Goal: Transaction & Acquisition: Purchase product/service

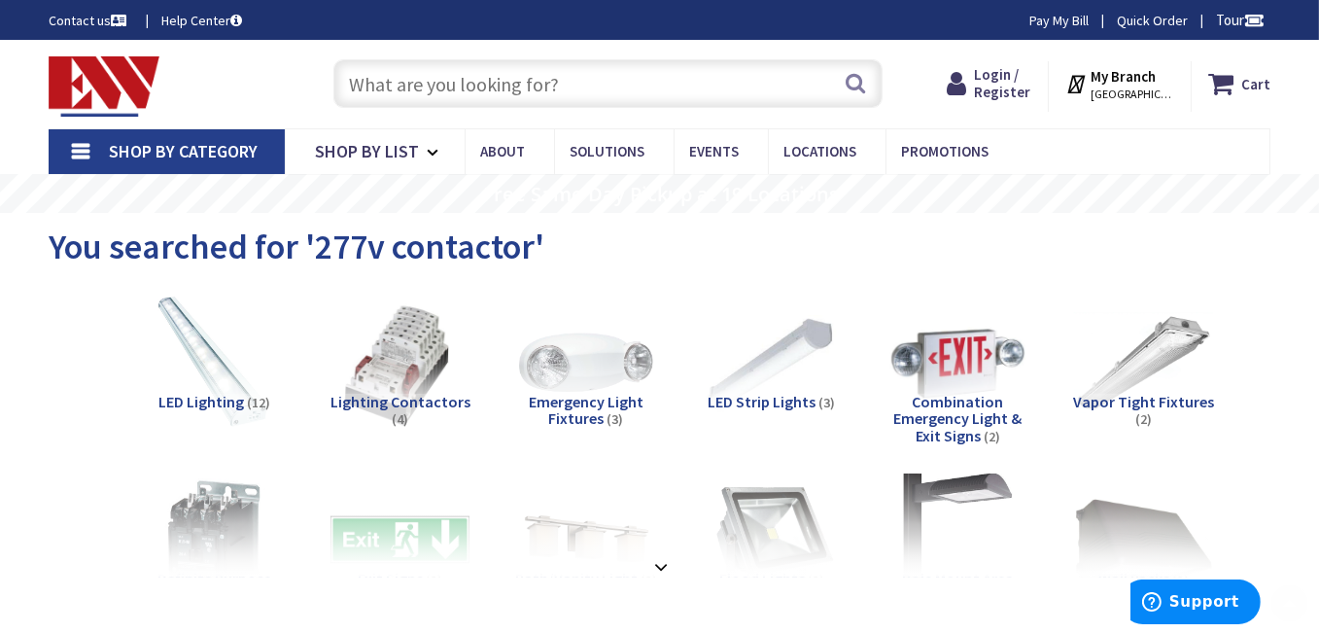
click at [546, 90] on input "text" at bounding box center [607, 83] width 549 height 49
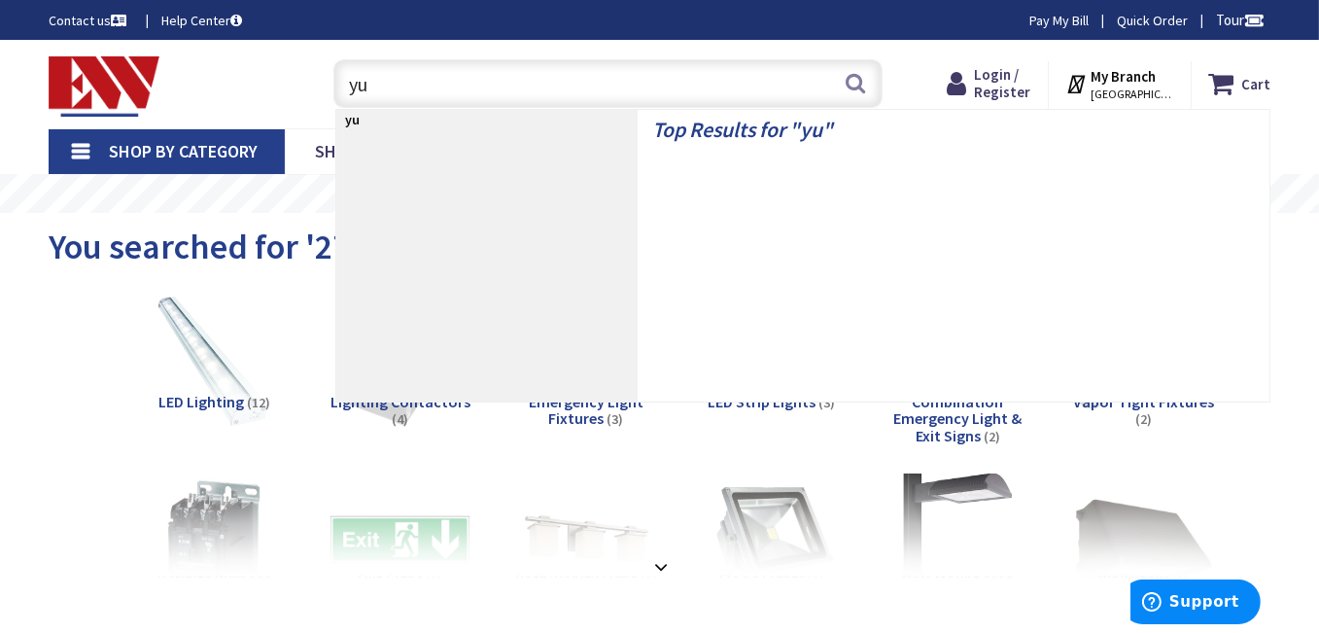
type input "y"
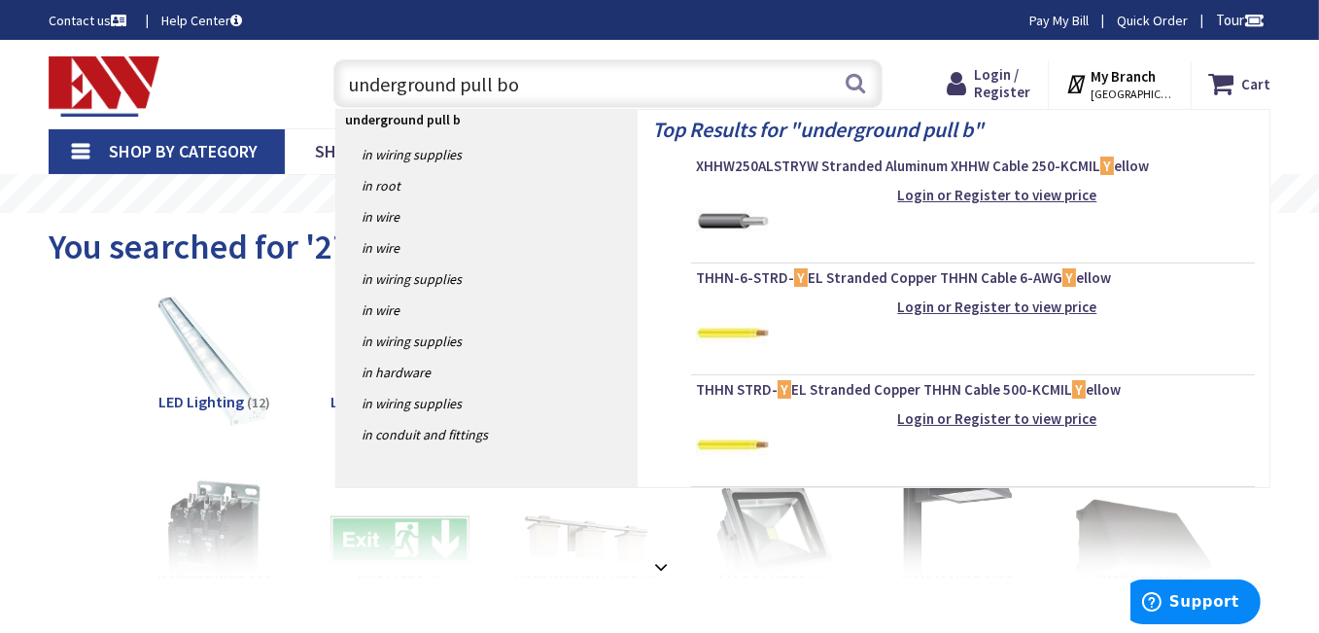
type input "underground pull box"
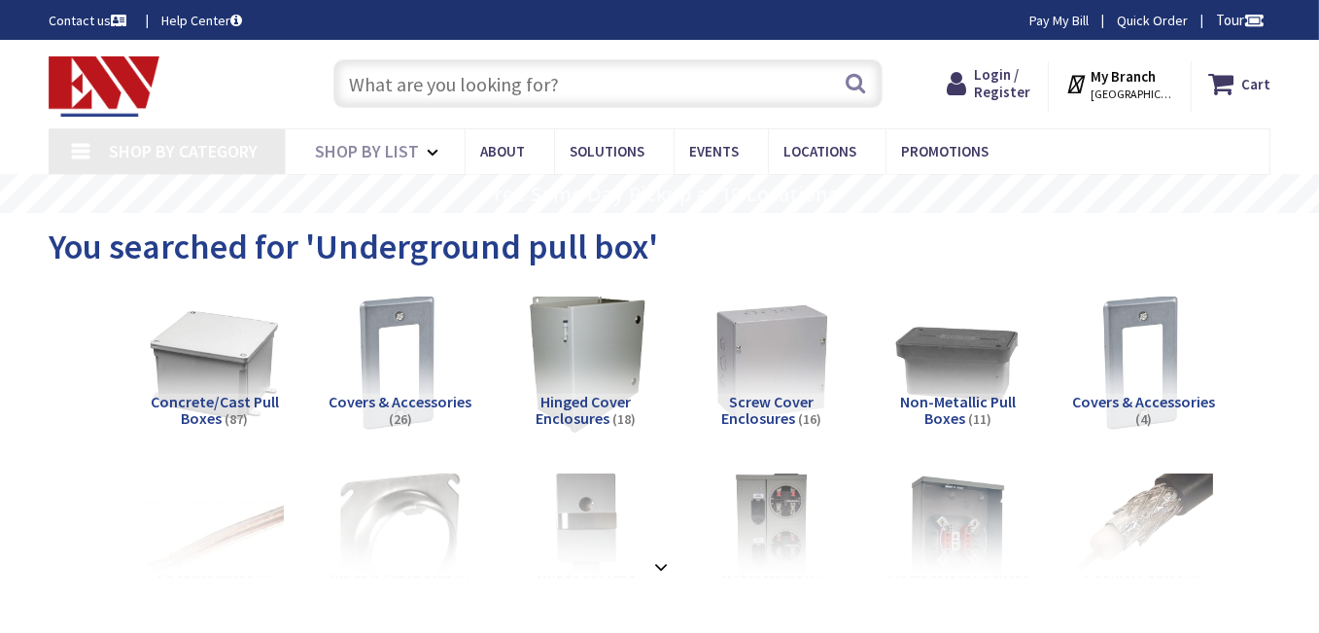
type input "Village [GEOGRAPHIC_DATA], [GEOGRAPHIC_DATA], [GEOGRAPHIC_DATA], [GEOGRAPHIC_DA…"
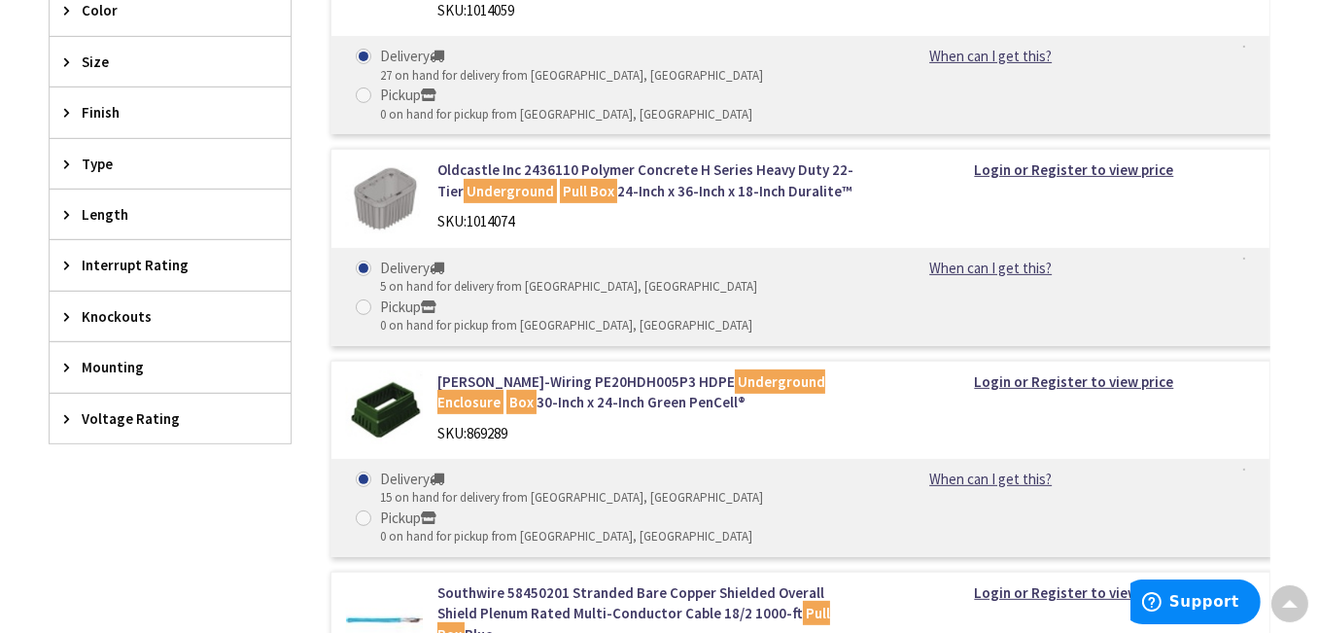
scroll to position [486, 0]
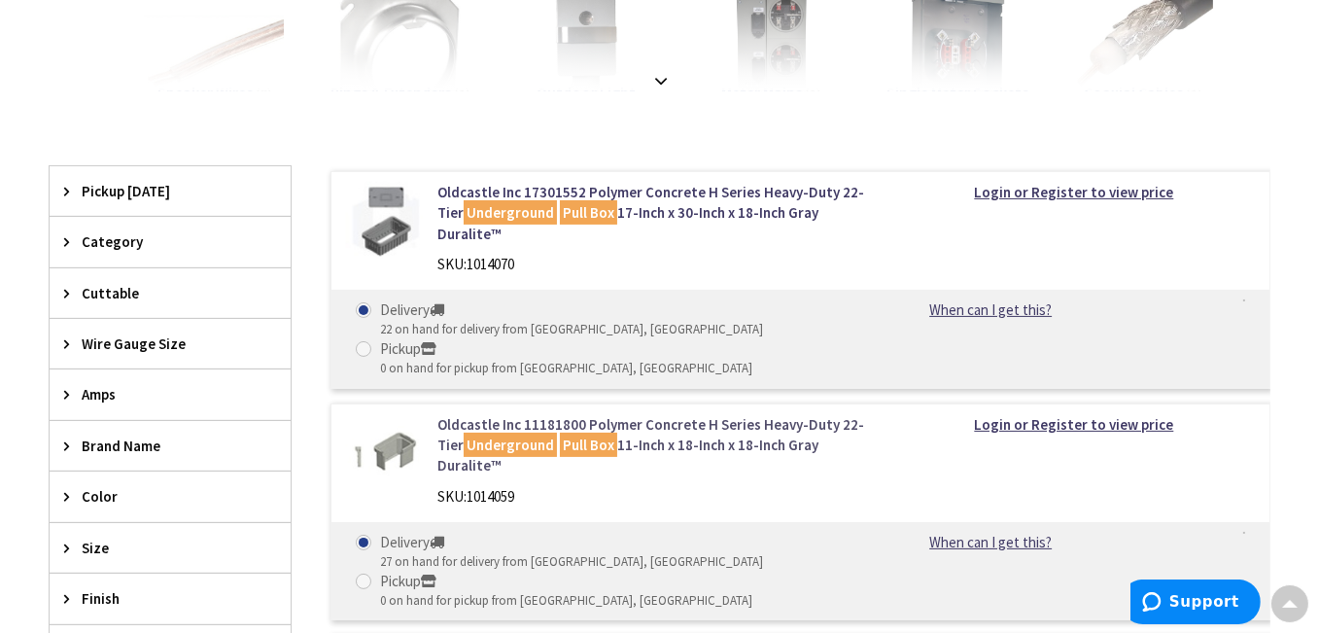
click at [673, 432] on link "Oldcastle Inc 11181800 Polymer Concrete H Series Heavy-Duty 22-Tier Underground…" at bounding box center [650, 445] width 427 height 62
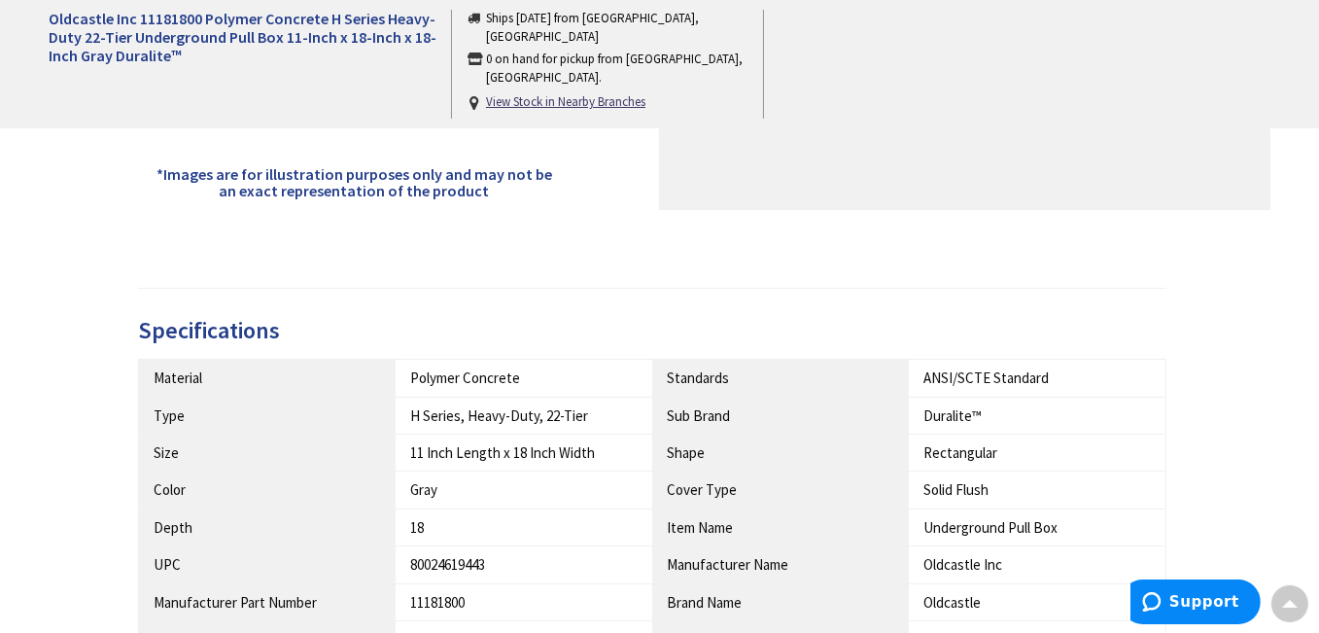
scroll to position [875, 0]
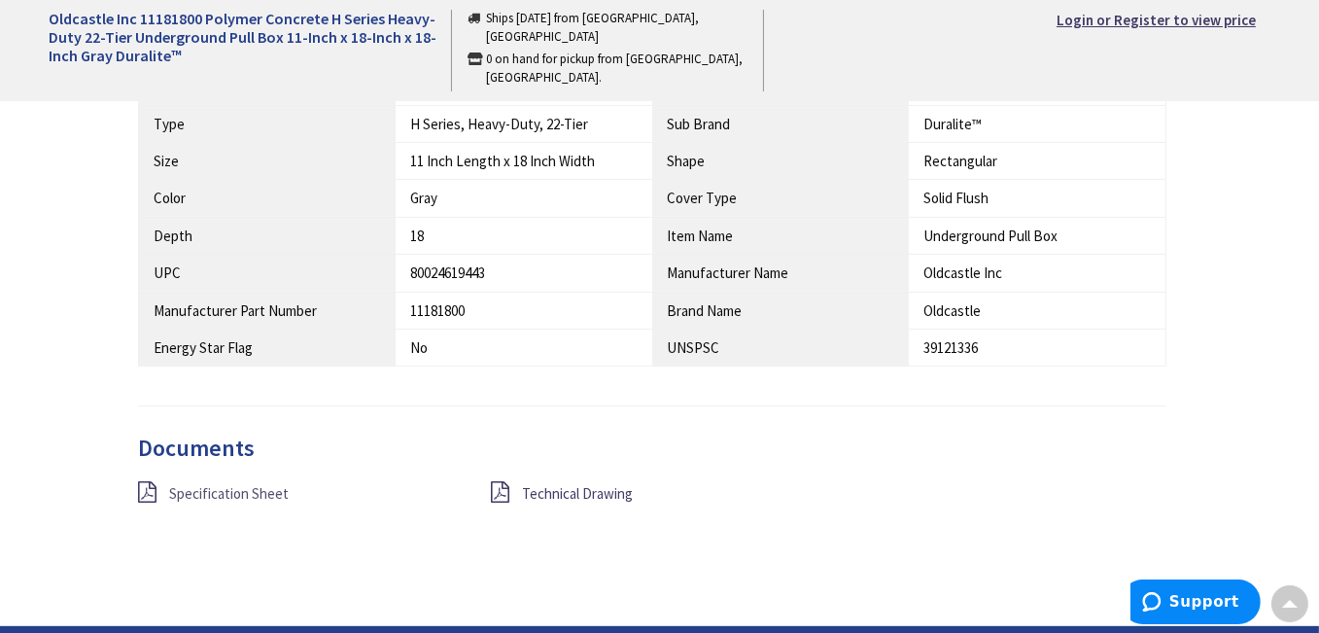
click at [196, 493] on span "Specification Sheet" at bounding box center [229, 493] width 120 height 18
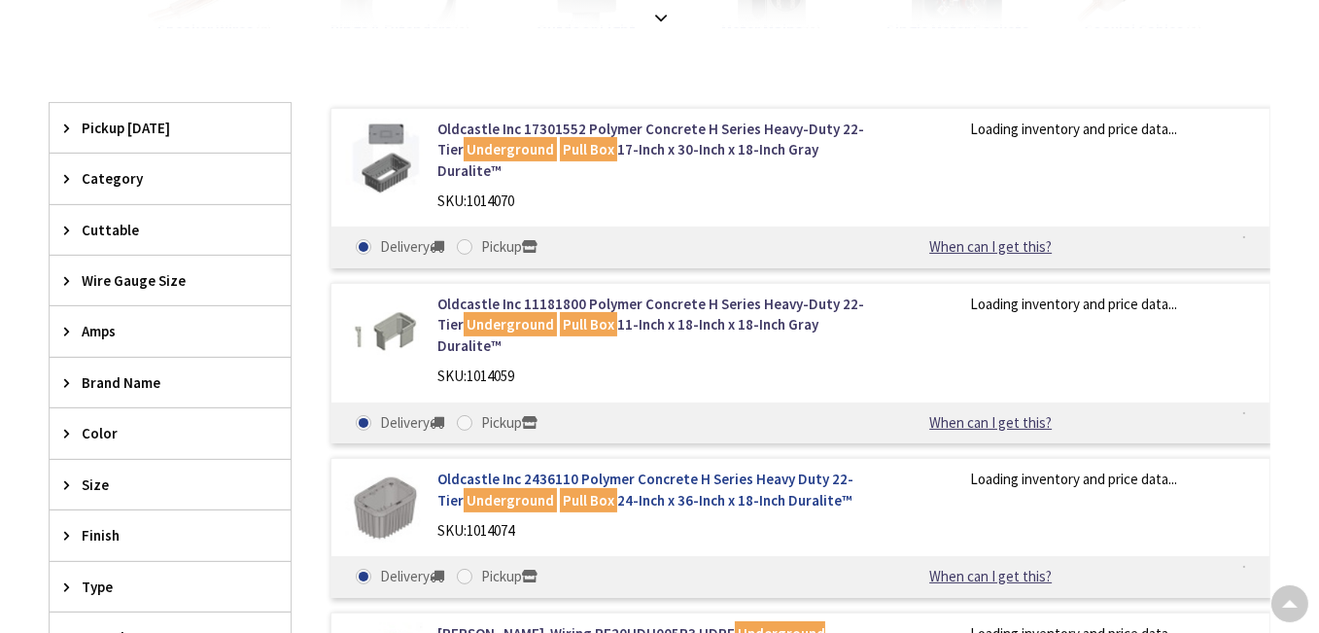
scroll to position [549, 0]
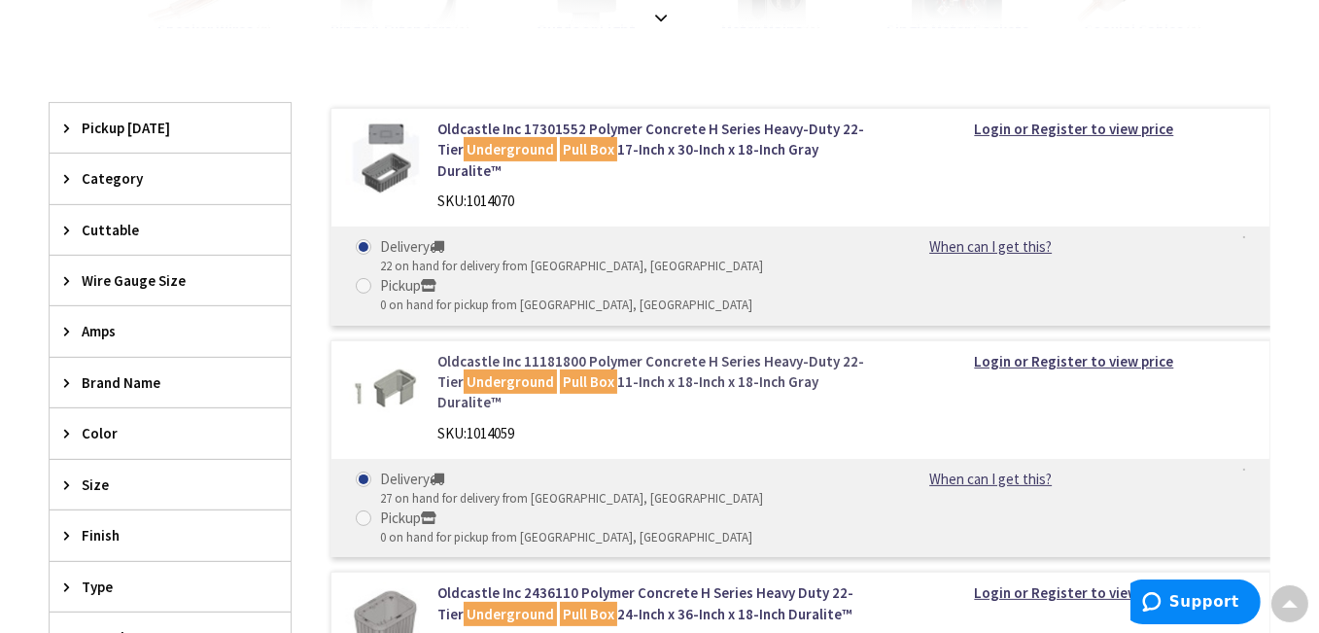
click at [654, 379] on link "Oldcastle Inc 11181800 Polymer Concrete H Series Heavy-Duty 22-Tier Underground…" at bounding box center [650, 382] width 427 height 62
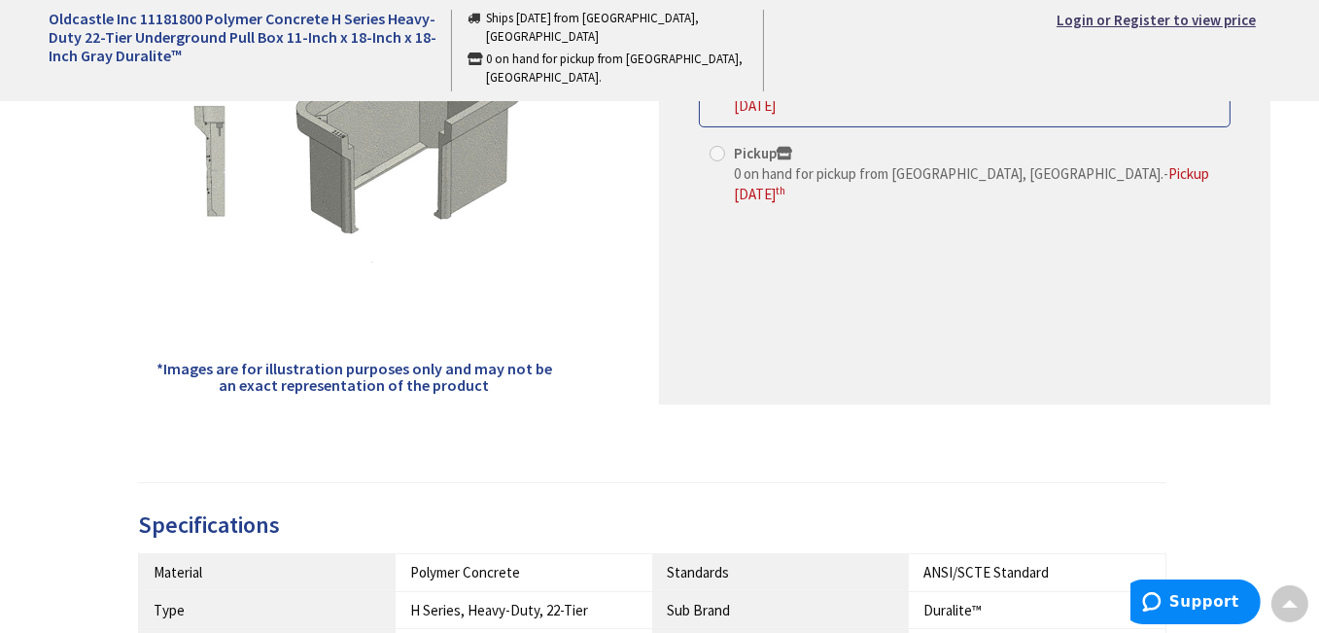
scroll to position [681, 0]
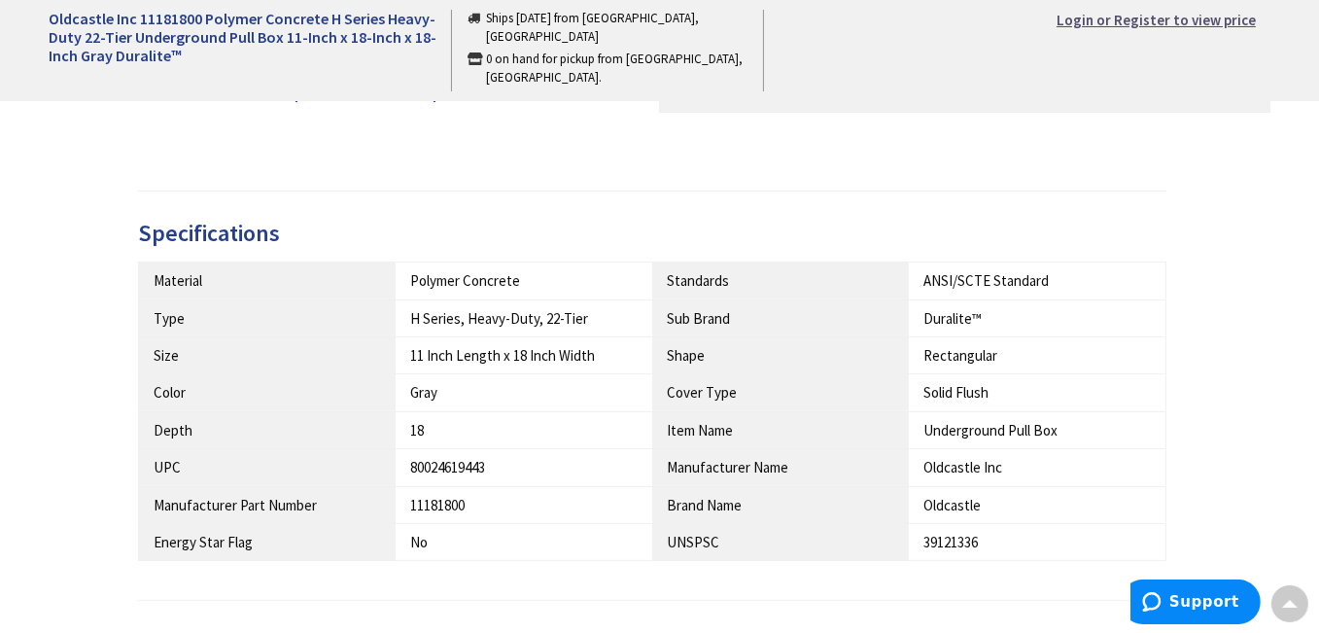
click at [1108, 27] on strong "Login or Register to view price" at bounding box center [1156, 20] width 199 height 18
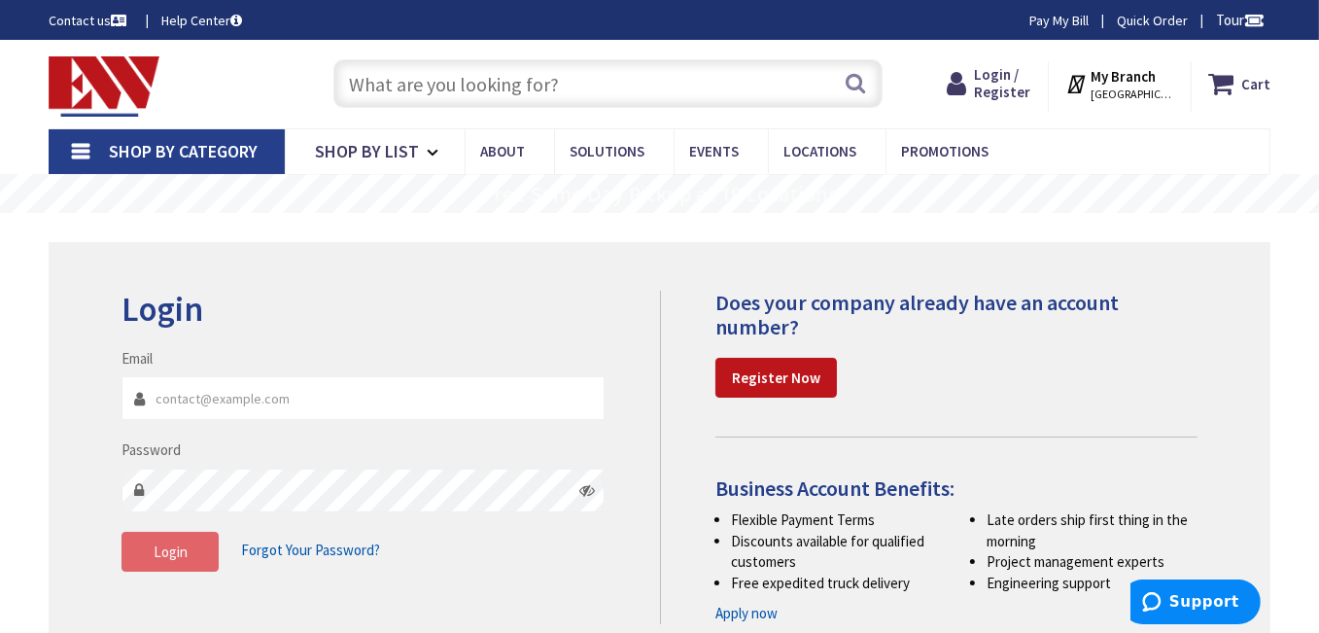
type input "[EMAIL_ADDRESS][DOMAIN_NAME]"
click at [178, 565] on button "Login" at bounding box center [170, 552] width 97 height 41
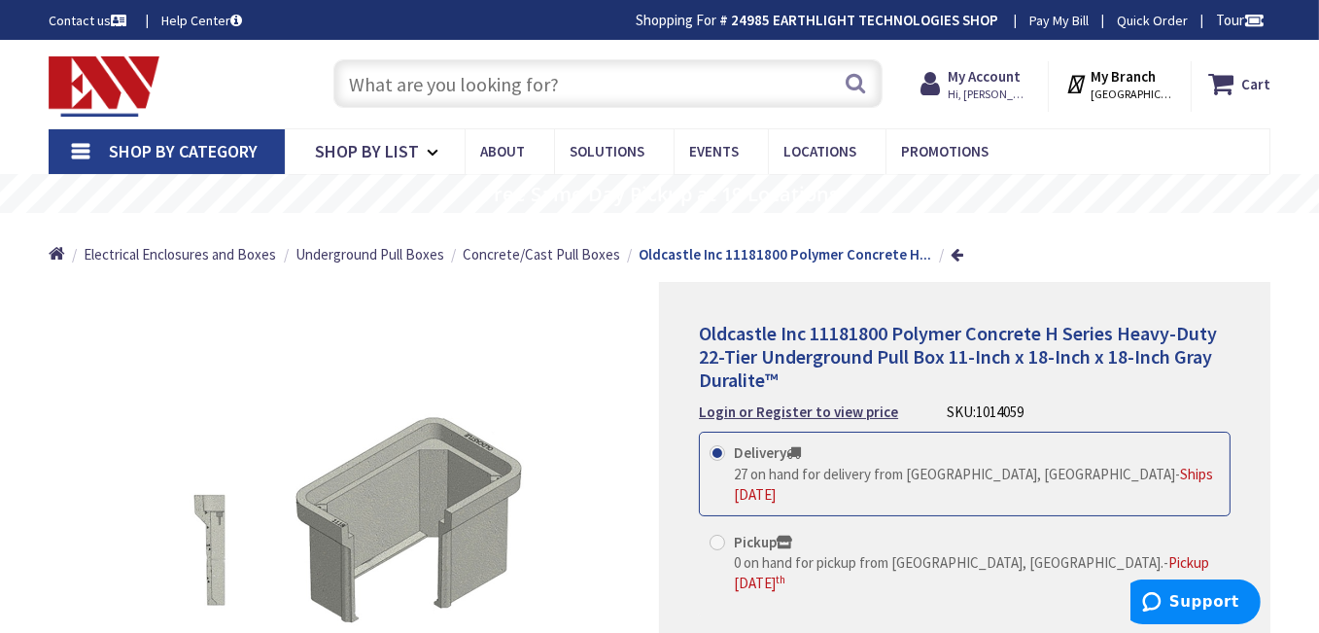
click at [794, 350] on span "Oldcastle Inc 11181800 Polymer Concrete H Series Heavy-Duty 22-Tier Underground…" at bounding box center [958, 356] width 518 height 71
click at [768, 416] on strong "Login or Register to view price" at bounding box center [798, 411] width 199 height 18
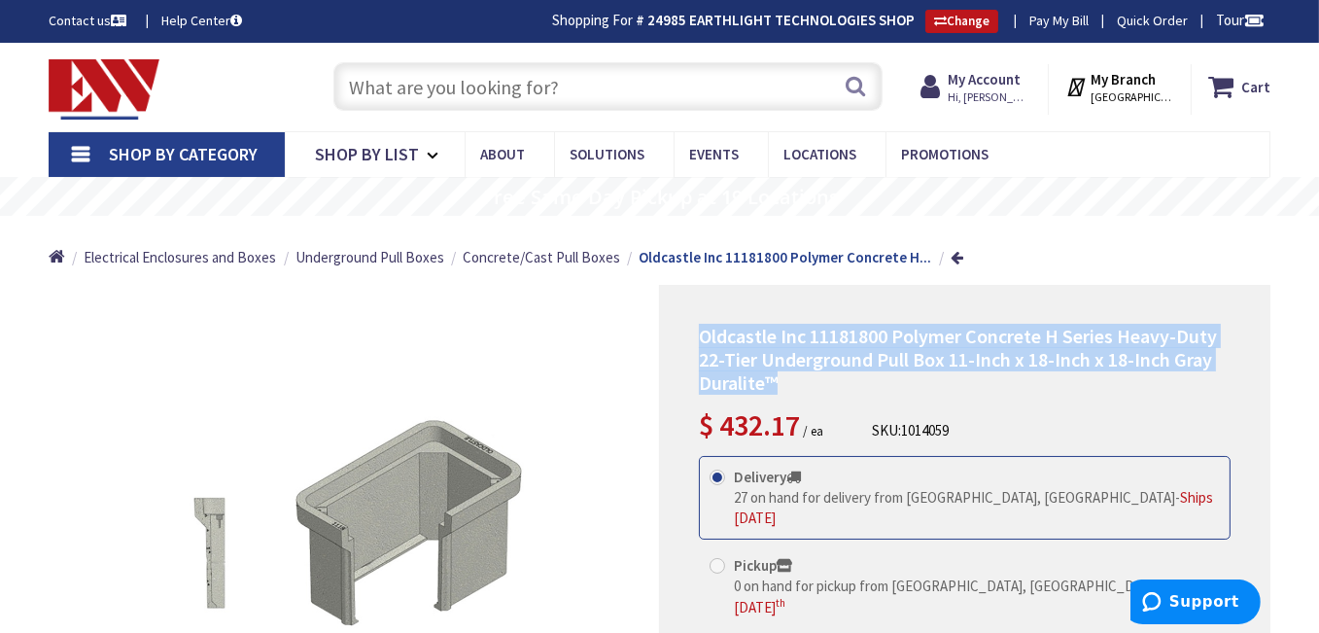
drag, startPoint x: 738, startPoint y: 371, endPoint x: 699, endPoint y: 335, distance: 53.0
click at [699, 335] on h1 "Oldcastle Inc 11181800 Polymer Concrete H Series Heavy-Duty 22-Tier Underground…" at bounding box center [965, 360] width 532 height 70
copy span "Oldcastle Inc 11181800 Polymer Concrete H Series Heavy-Duty 22-Tier Underground…"
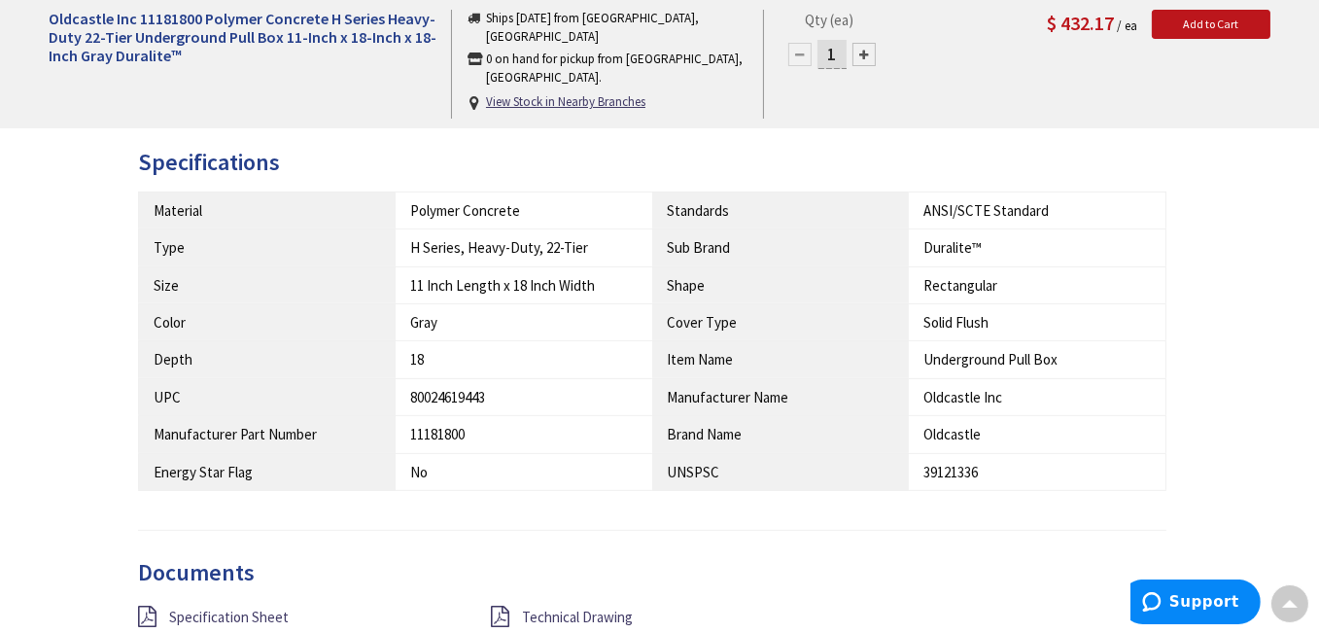
scroll to position [875, 0]
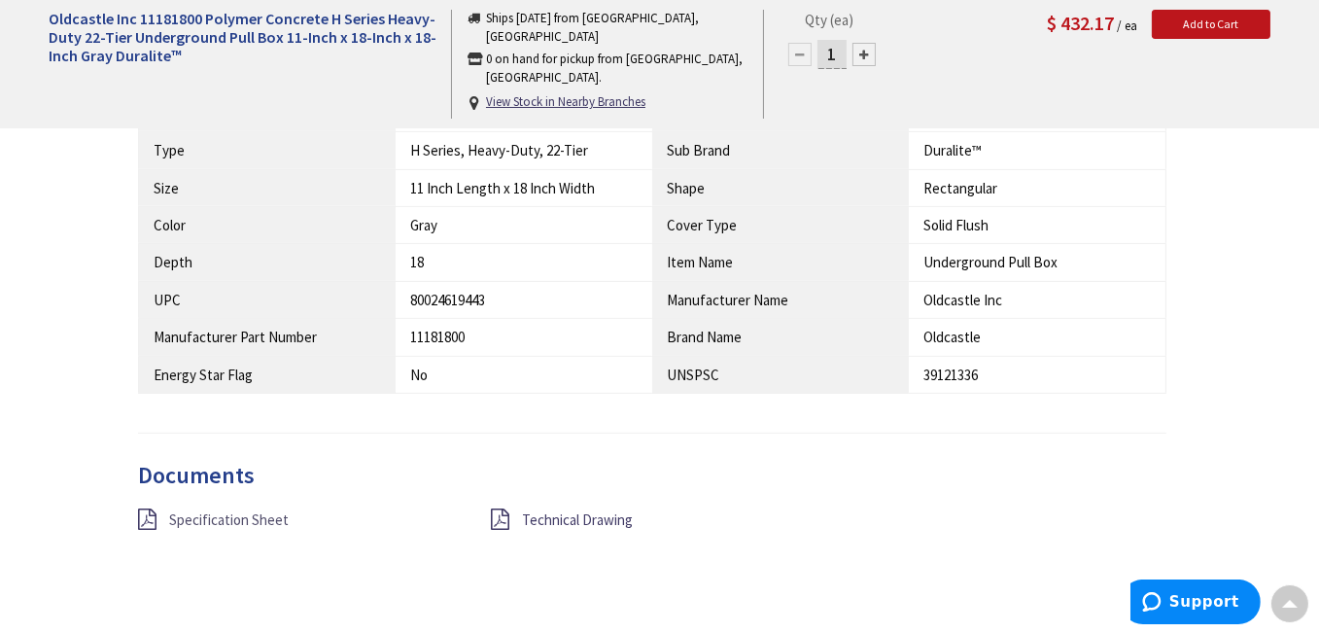
click at [264, 510] on span "Specification Sheet" at bounding box center [229, 519] width 120 height 18
